Goal: Find specific page/section: Find specific page/section

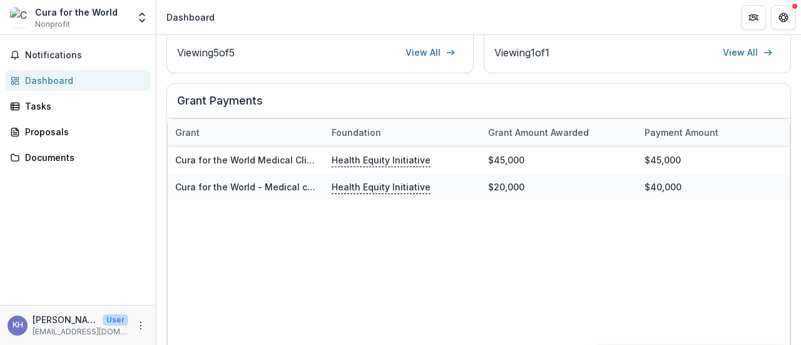
scroll to position [451, 0]
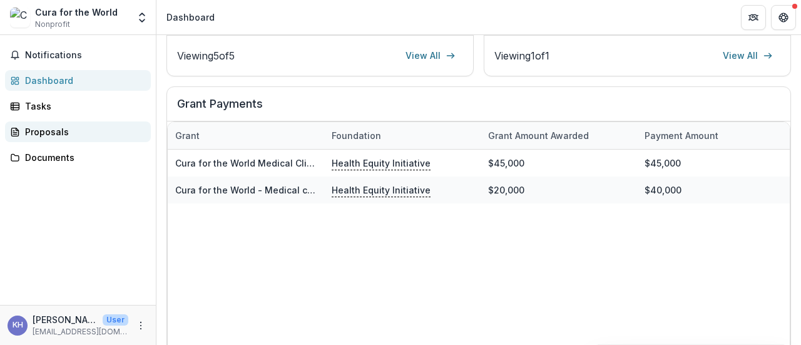
click at [45, 130] on div "Proposals" at bounding box center [83, 131] width 116 height 13
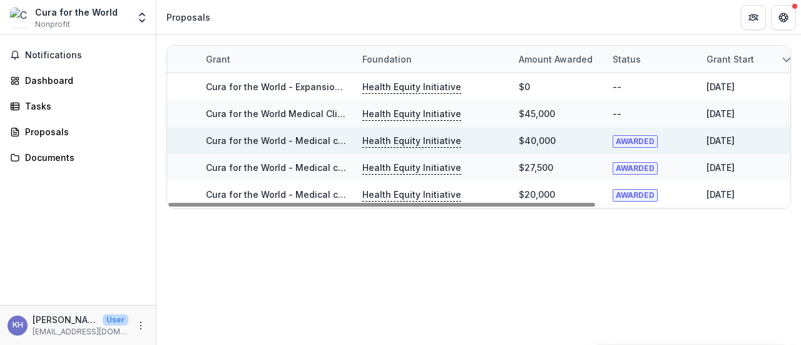
drag, startPoint x: 559, startPoint y: 201, endPoint x: 409, endPoint y: 145, distance: 161.0
click at [409, 203] on div at bounding box center [381, 205] width 427 height 4
click at [386, 83] on p "Health Equity Initiative" at bounding box center [411, 87] width 99 height 14
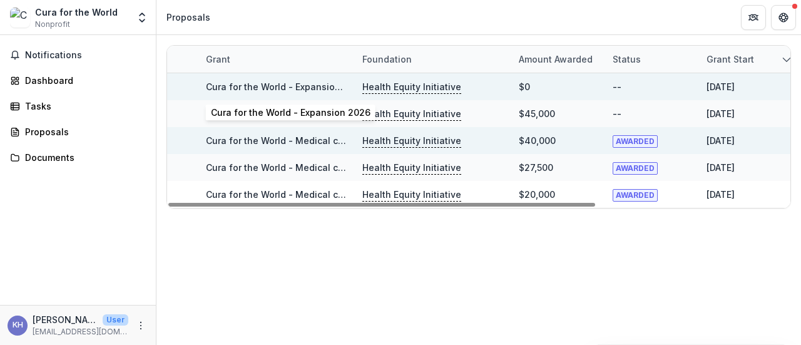
click at [324, 83] on link "Cura for the World - Expansion 2026" at bounding box center [286, 86] width 160 height 11
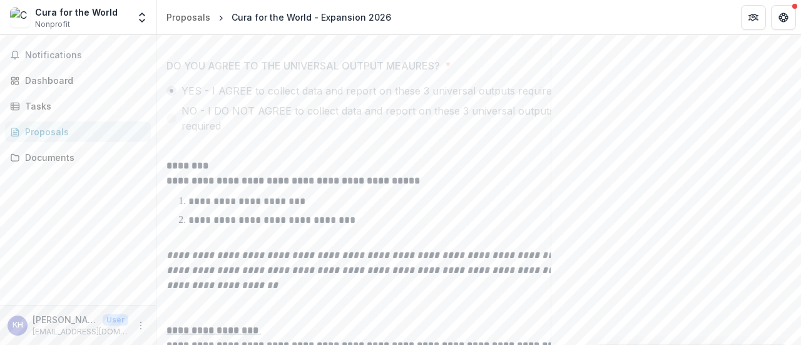
scroll to position [6730, 0]
